Goal: Task Accomplishment & Management: Use online tool/utility

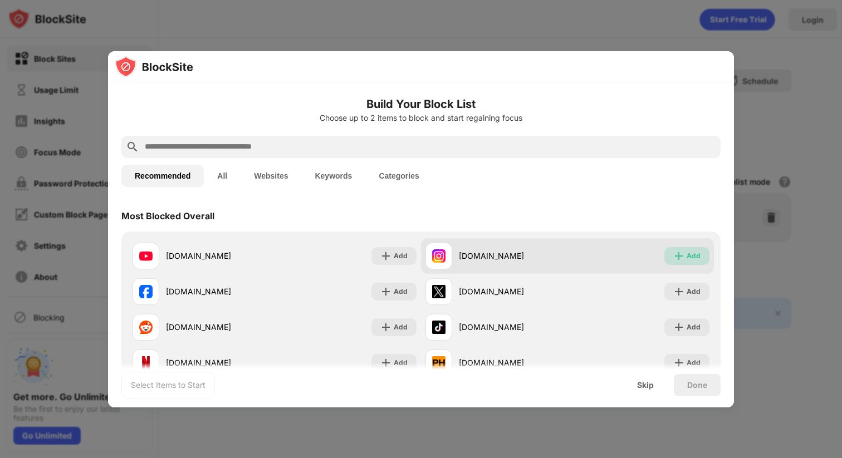
click at [673, 259] on img at bounding box center [678, 255] width 11 height 11
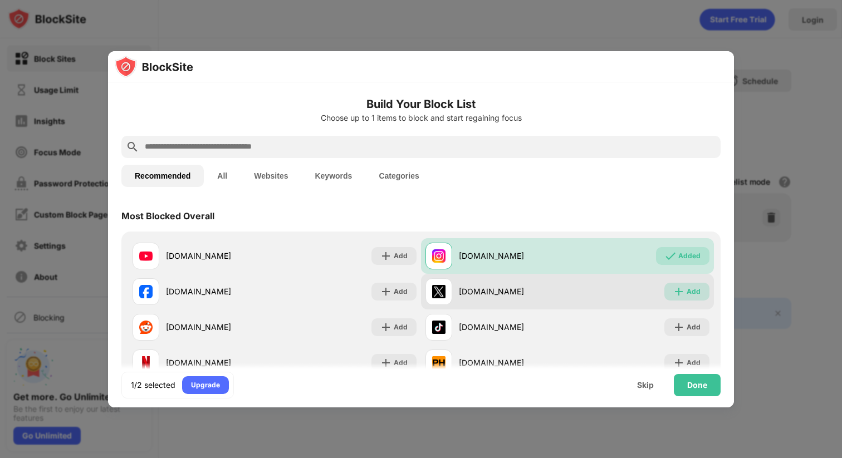
click at [673, 289] on img at bounding box center [678, 291] width 11 height 11
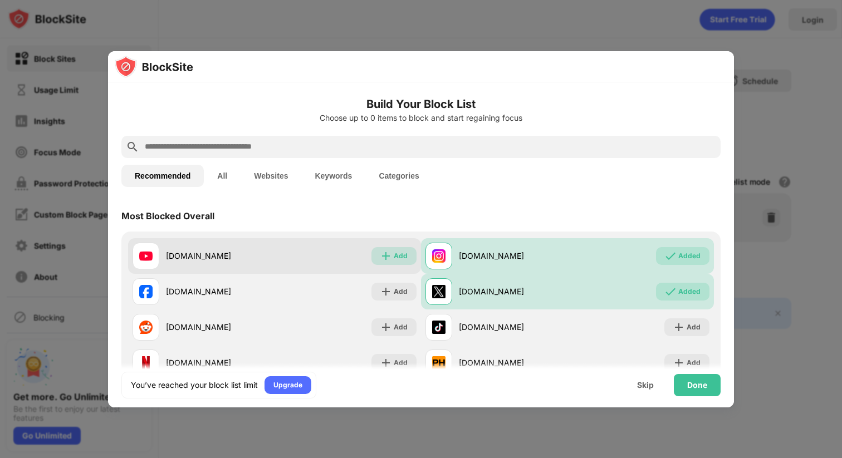
click at [394, 251] on div "Add" at bounding box center [401, 255] width 14 height 11
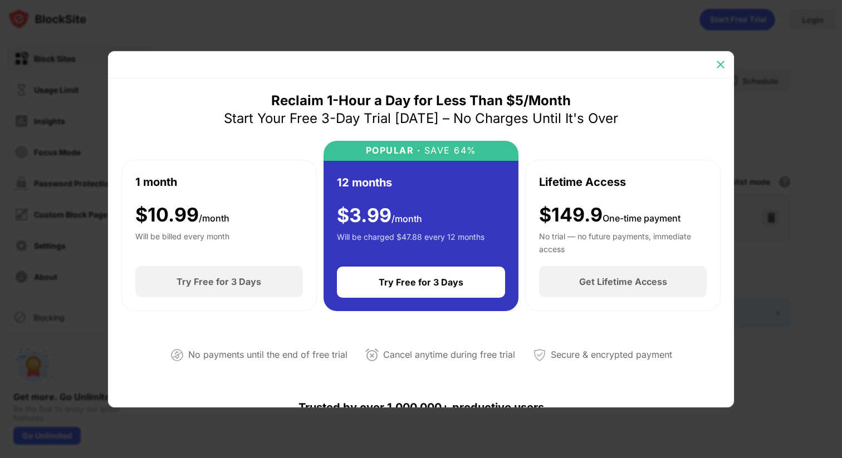
click at [716, 66] on img at bounding box center [720, 64] width 11 height 11
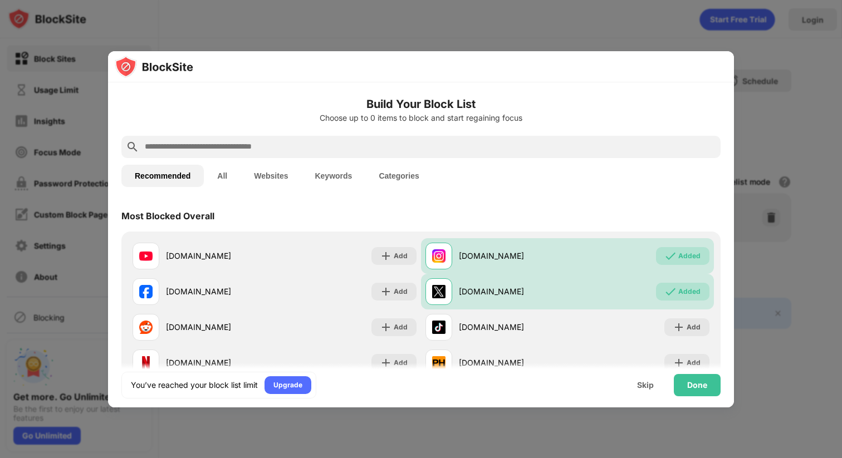
click at [722, 63] on div at bounding box center [421, 66] width 626 height 31
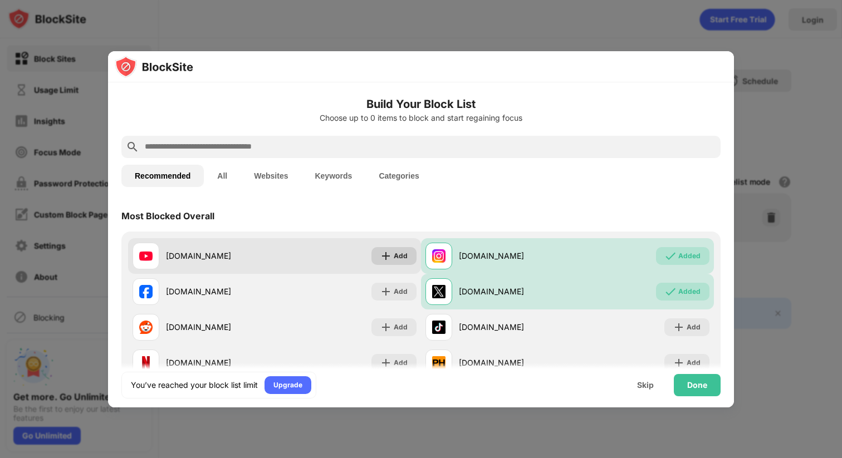
click at [382, 255] on img at bounding box center [385, 255] width 11 height 11
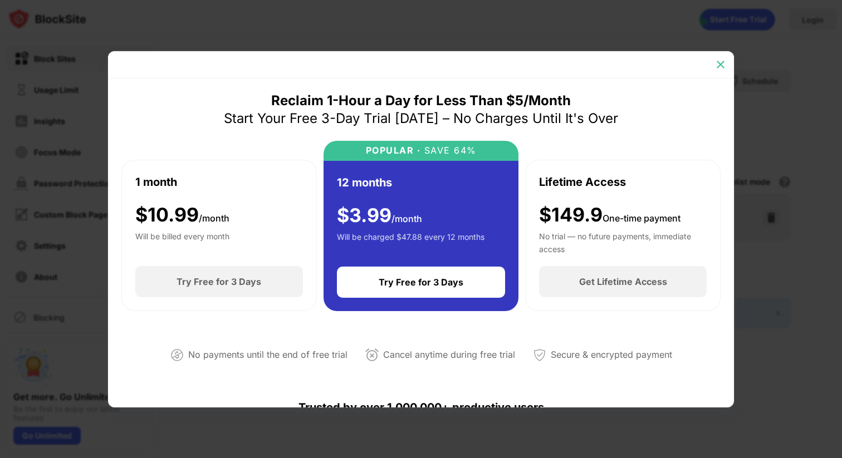
click at [721, 65] on img at bounding box center [720, 64] width 11 height 11
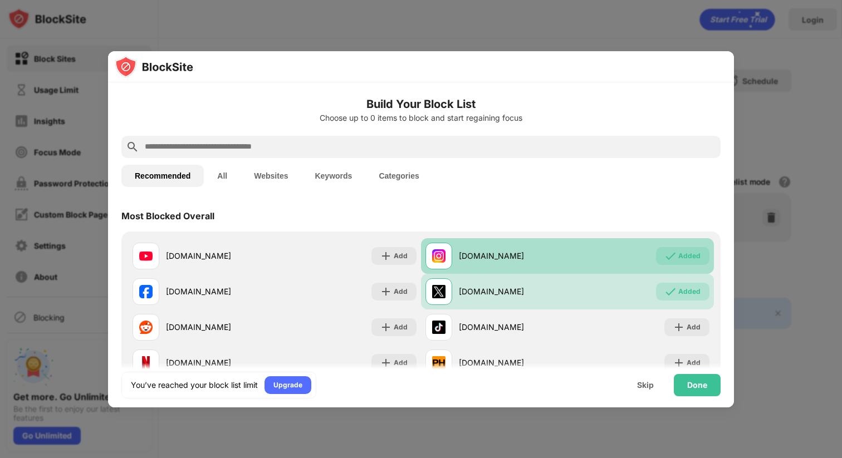
click at [678, 259] on div "Added" at bounding box center [689, 255] width 22 height 11
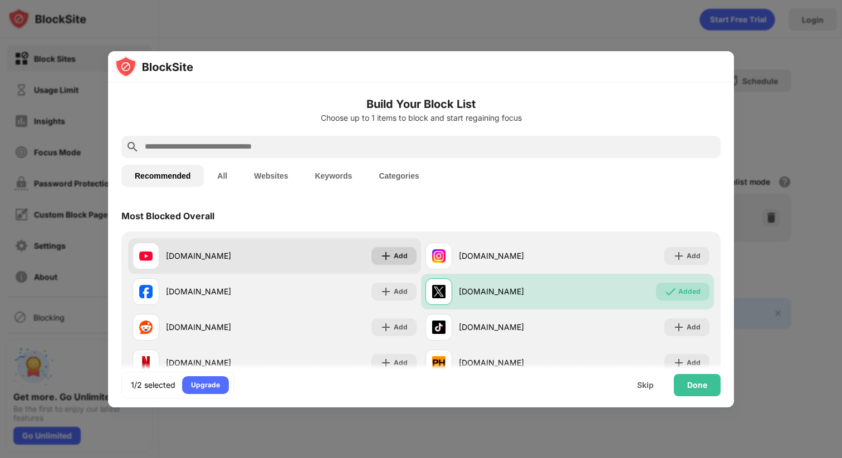
click at [394, 252] on div "Add" at bounding box center [401, 255] width 14 height 11
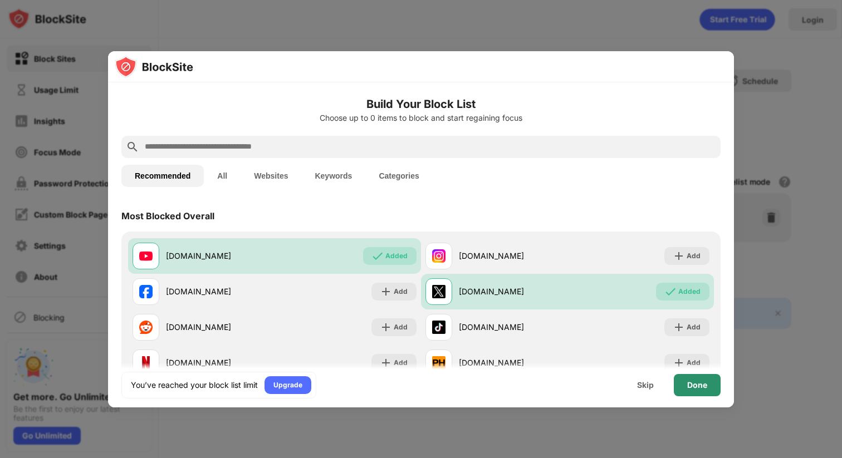
click at [695, 385] on div "Done" at bounding box center [697, 385] width 20 height 9
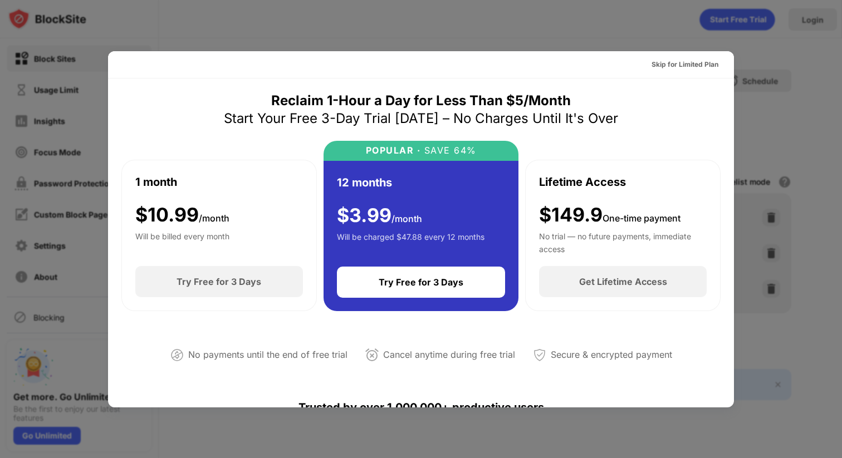
click at [784, 117] on div at bounding box center [421, 229] width 842 height 458
click at [778, 101] on div at bounding box center [421, 229] width 842 height 458
